Goal: Communication & Community: Answer question/provide support

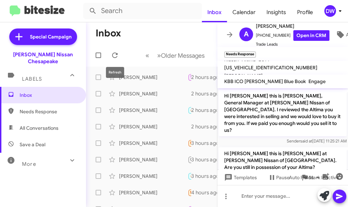
scroll to position [266, 0]
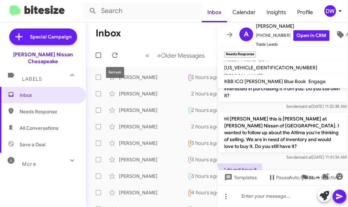
click at [114, 55] on icon at bounding box center [115, 55] width 8 height 8
click at [130, 81] on div "[PERSON_NAME] Needs Response It would have to be over the 24k thats on my lease…" at bounding box center [151, 77] width 120 height 14
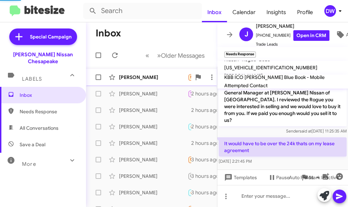
scroll to position [3, 0]
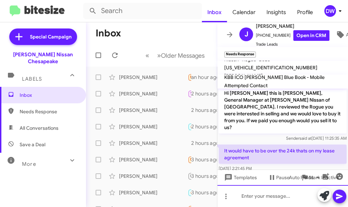
click at [249, 201] on div at bounding box center [282, 196] width 131 height 22
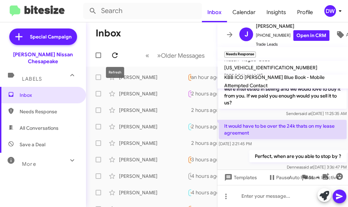
click at [112, 58] on icon at bounding box center [115, 55] width 8 height 8
click at [113, 55] on icon at bounding box center [115, 55] width 8 height 8
click at [105, 57] on div at bounding box center [99, 55] width 16 height 14
click at [114, 57] on icon at bounding box center [115, 55] width 8 height 8
